Goal: Information Seeking & Learning: Learn about a topic

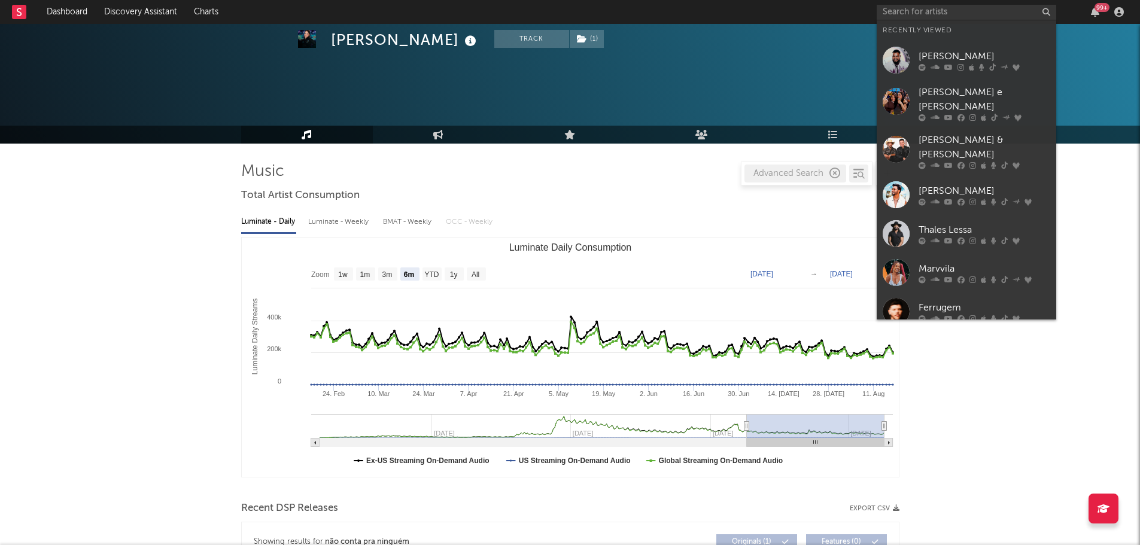
select select "6m"
select select "1w"
select select "All"
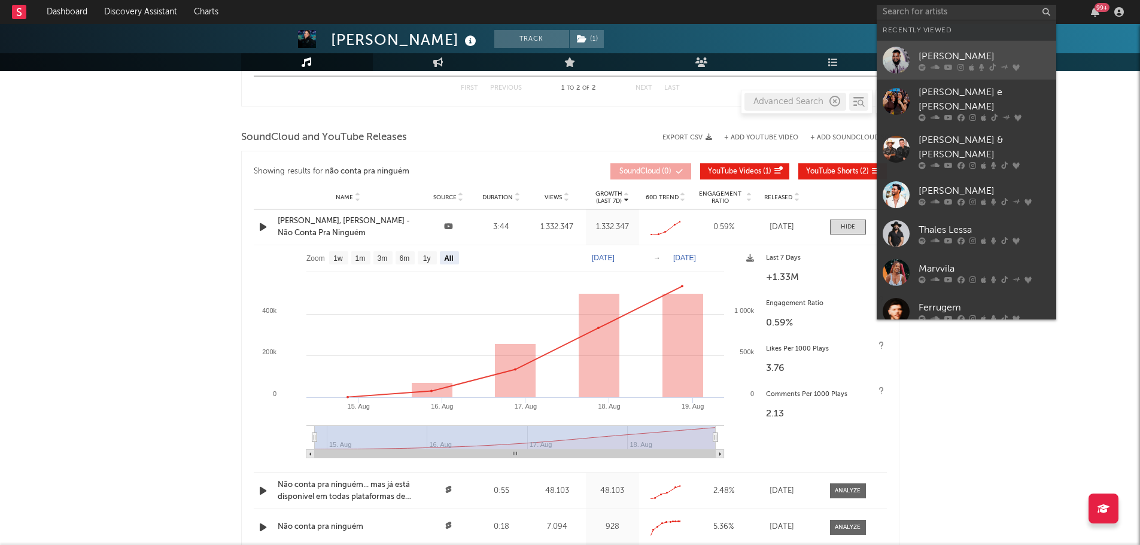
click at [927, 42] on link "[PERSON_NAME]" at bounding box center [967, 60] width 180 height 39
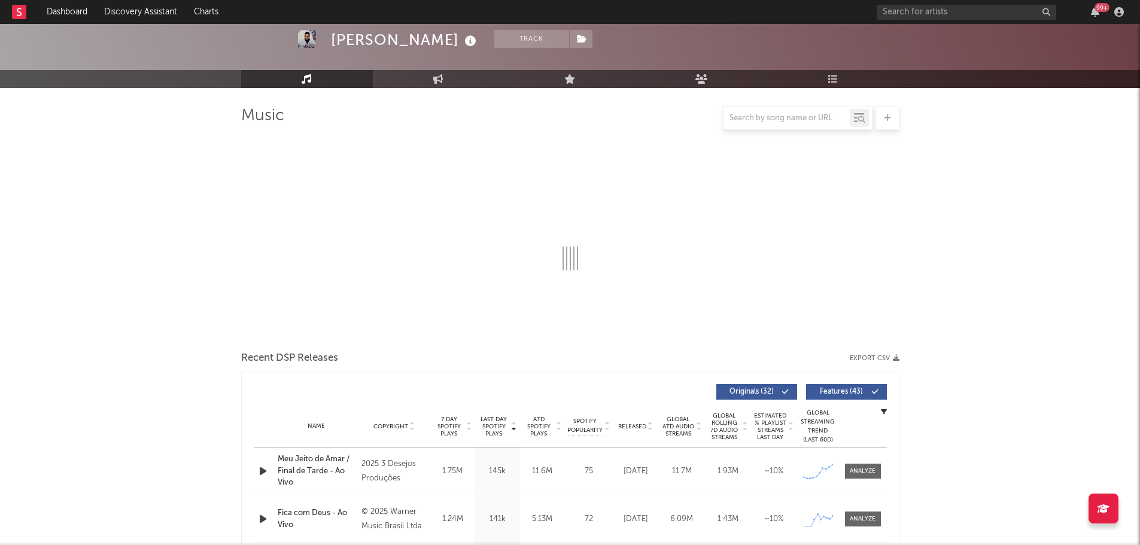
select select "6m"
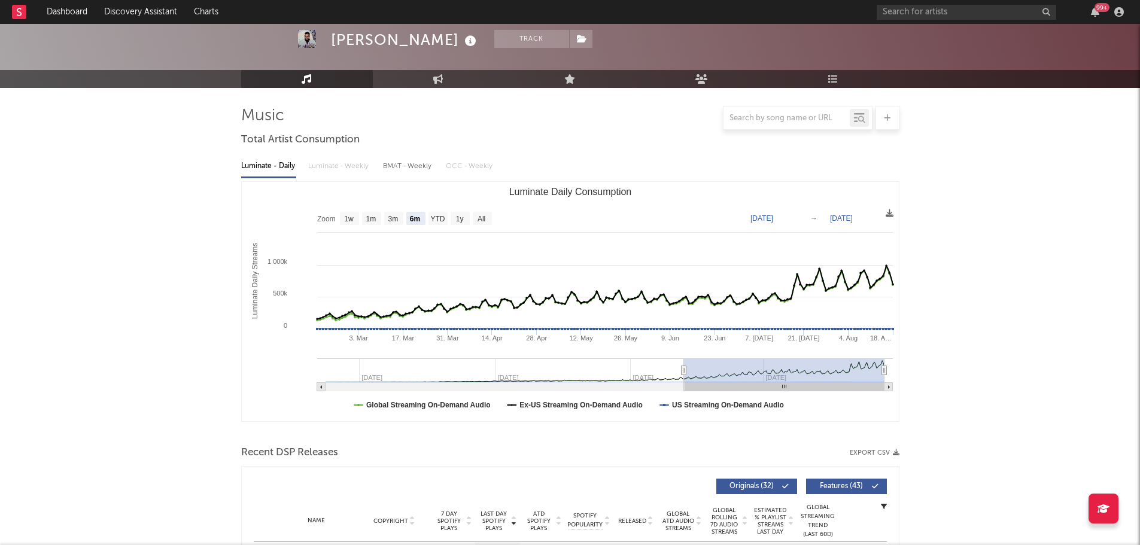
scroll to position [334, 0]
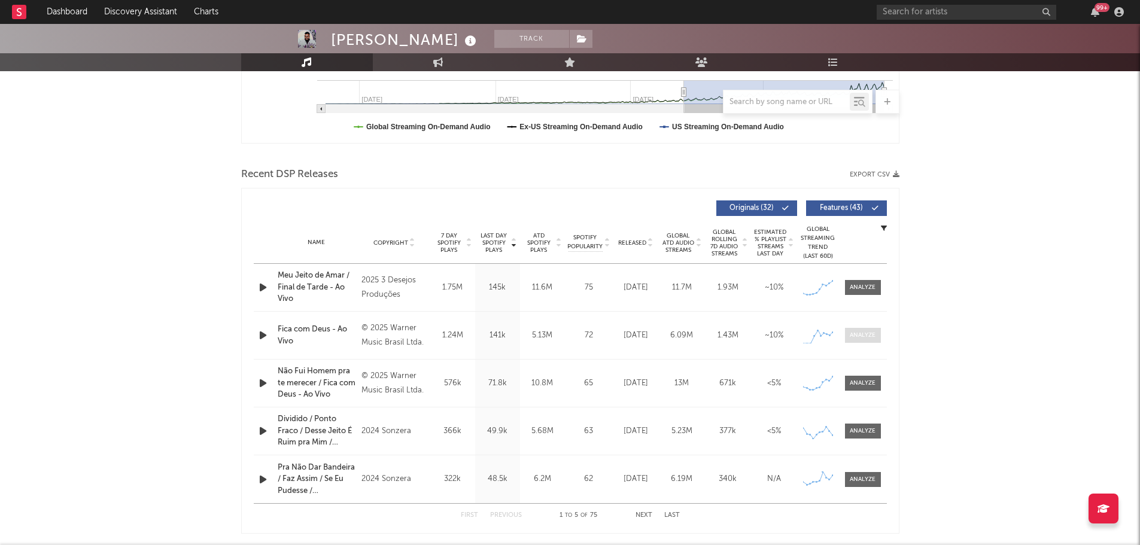
click at [860, 334] on div at bounding box center [863, 335] width 26 height 9
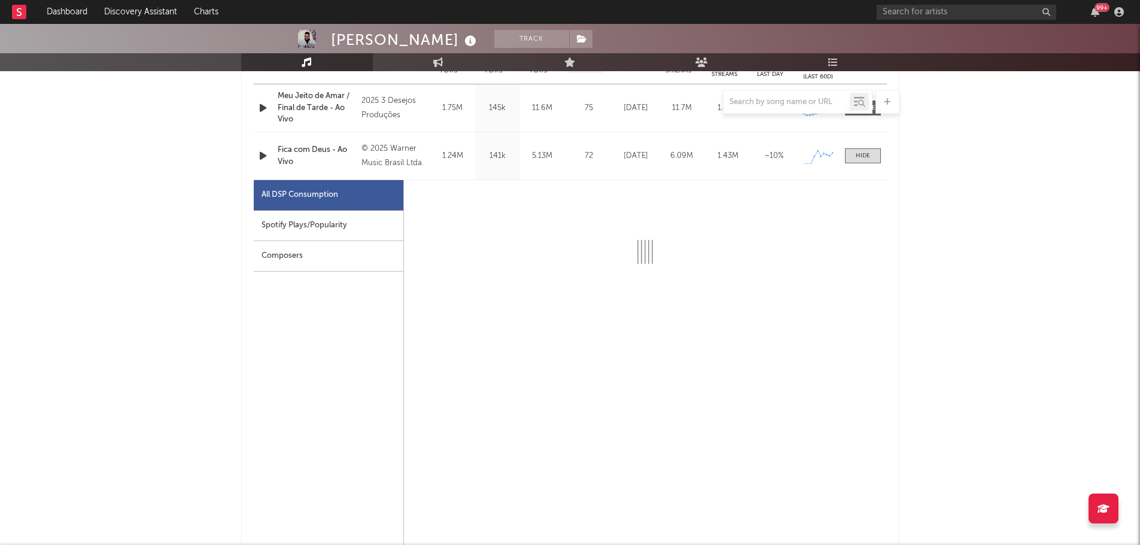
select select "1w"
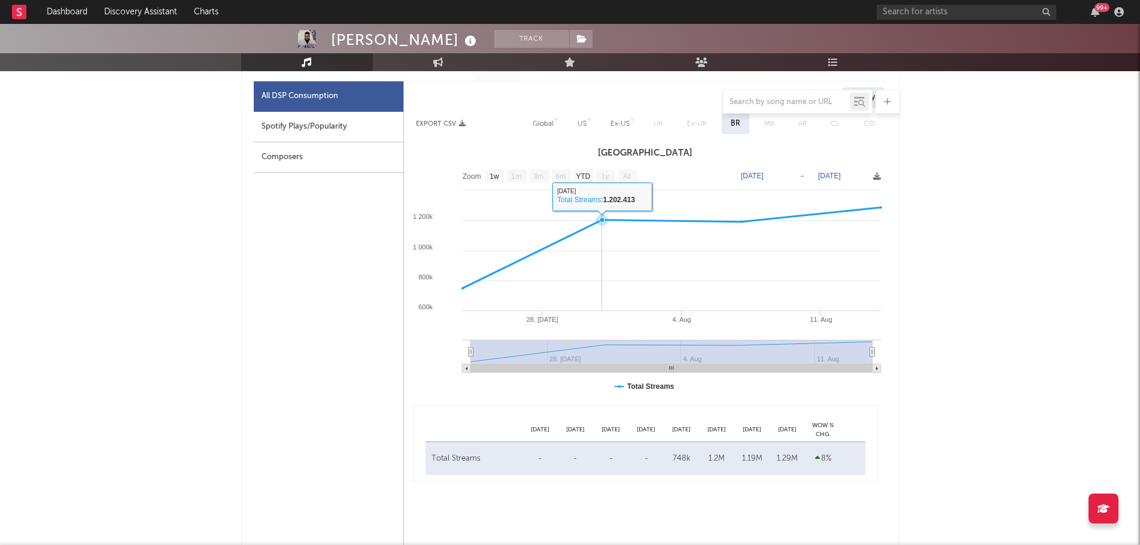
scroll to position [633, 0]
